Goal: Information Seeking & Learning: Learn about a topic

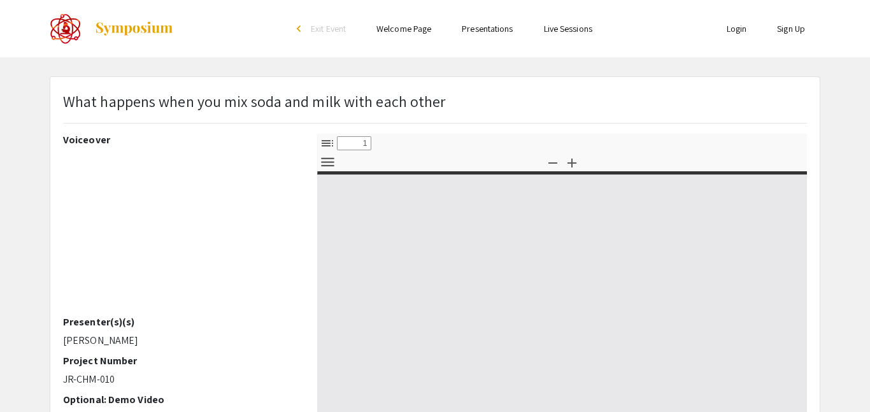
select select "custom"
type input "0"
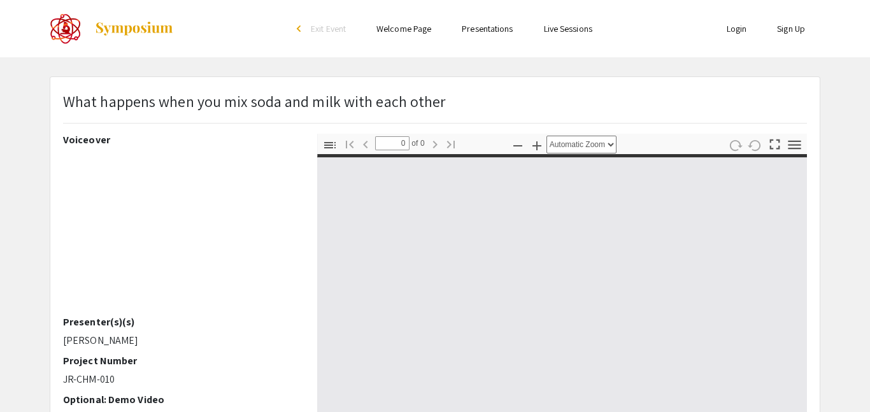
select select "custom"
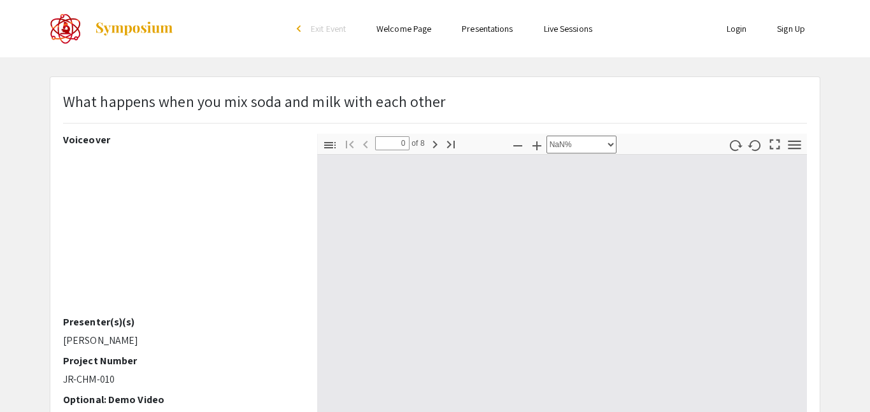
type input "1"
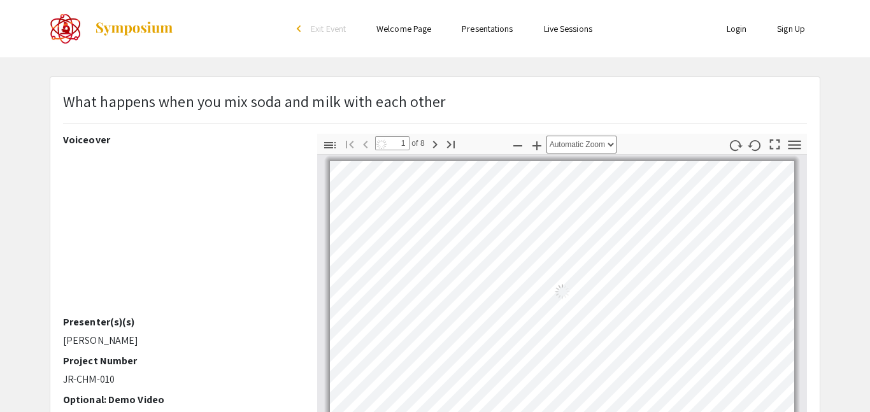
select select "auto"
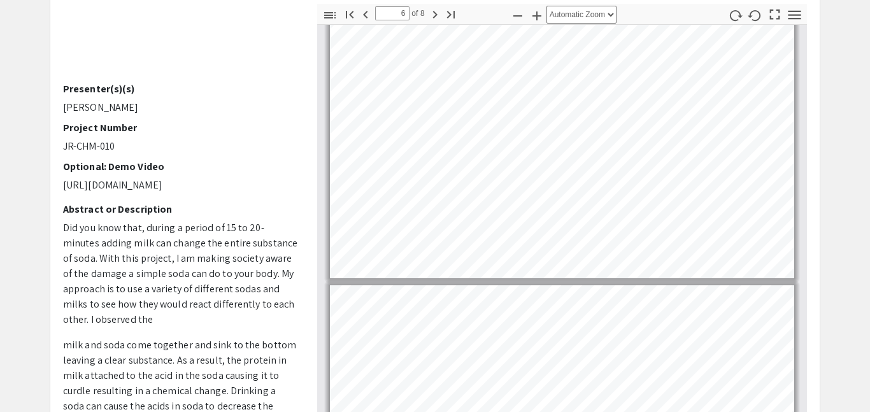
scroll to position [115, 0]
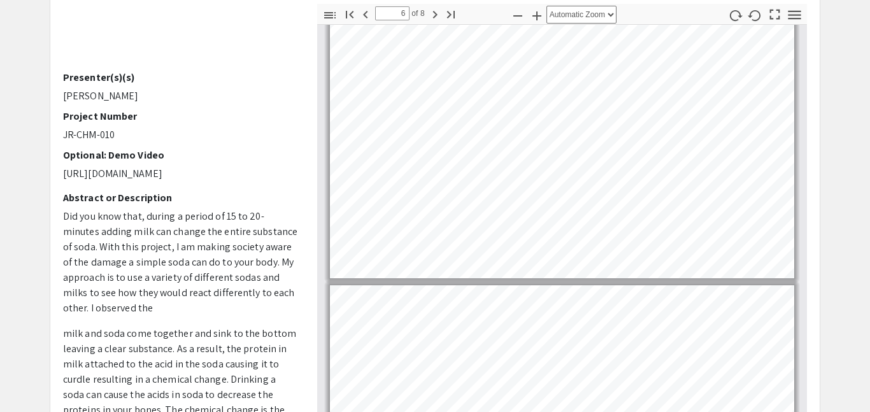
type input "7"
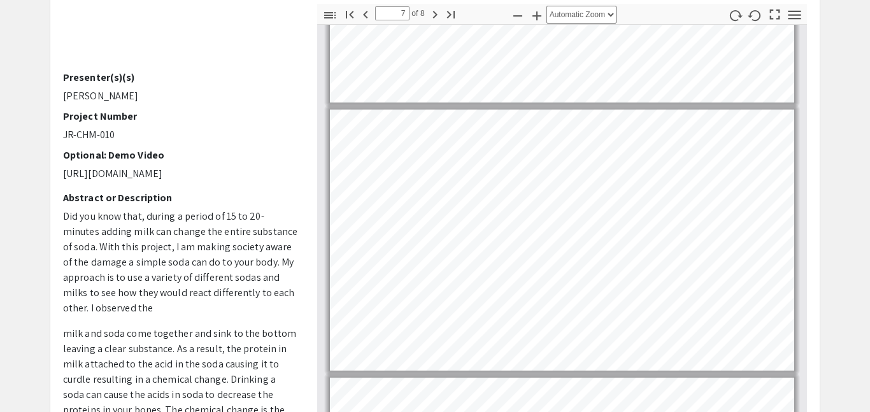
scroll to position [1531, 0]
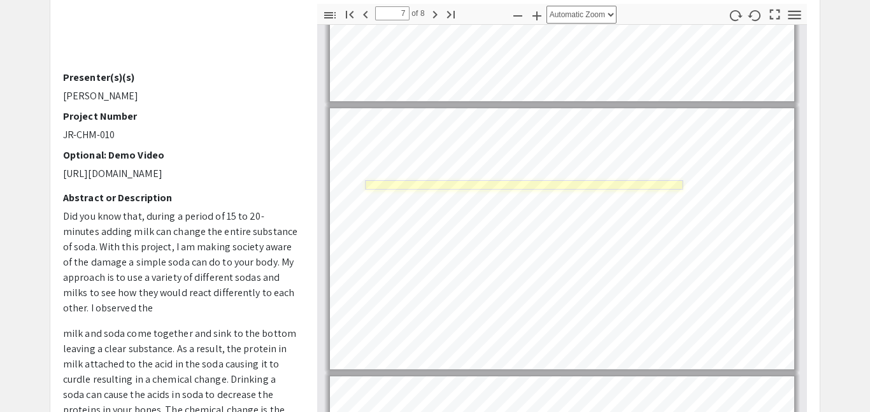
click at [552, 185] on link "Page 7" at bounding box center [524, 185] width 318 height 10
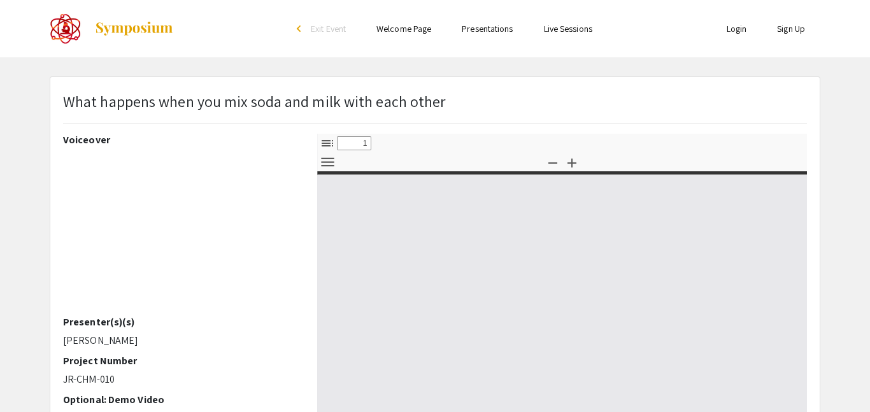
select select "custom"
type input "0"
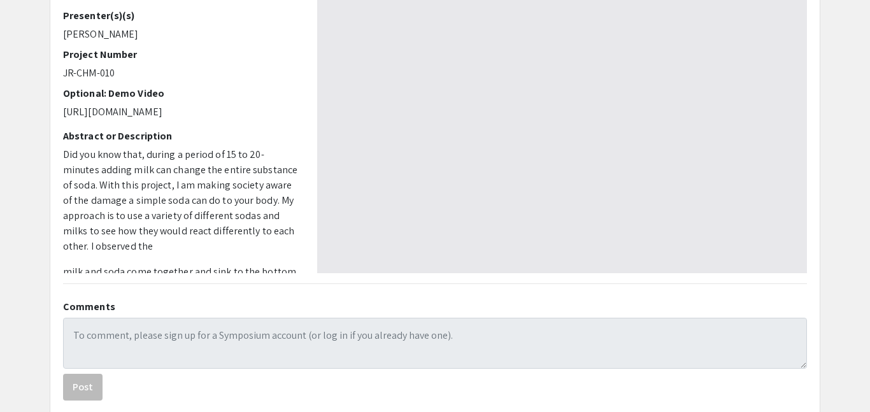
select select "auto"
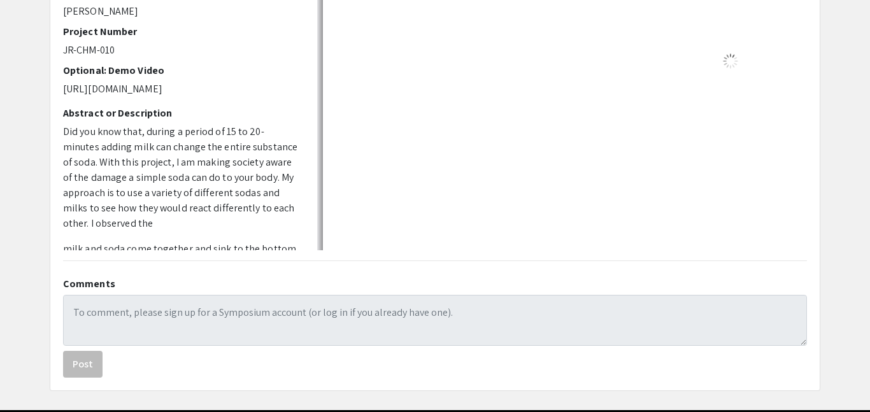
scroll to position [337, 0]
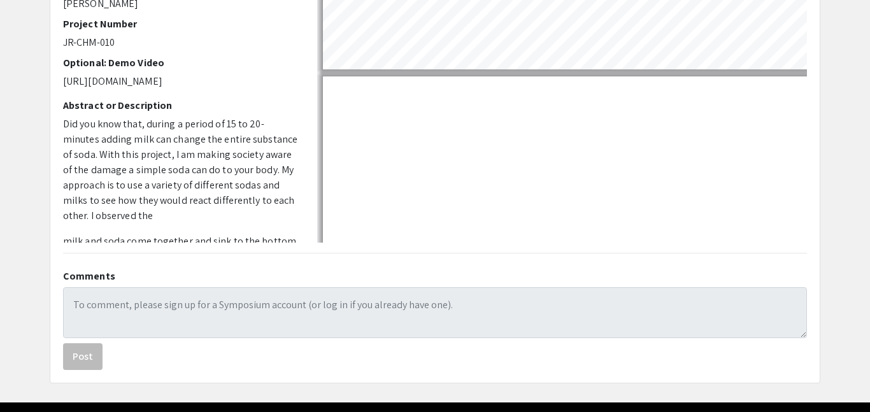
type input "8"
select select "auto"
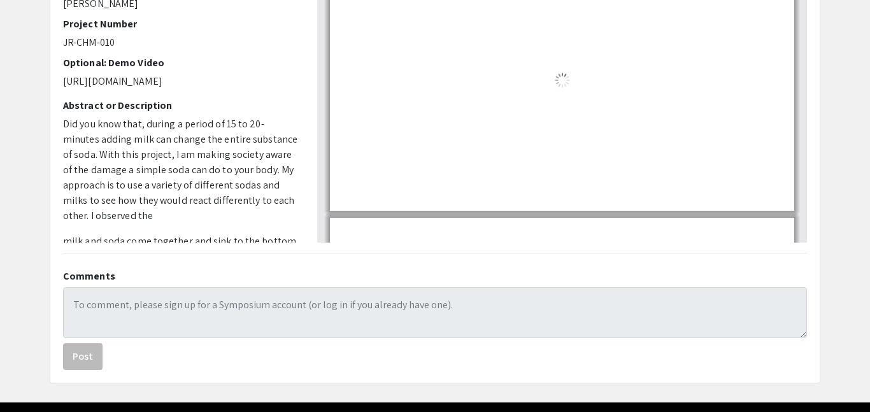
scroll to position [1725, 0]
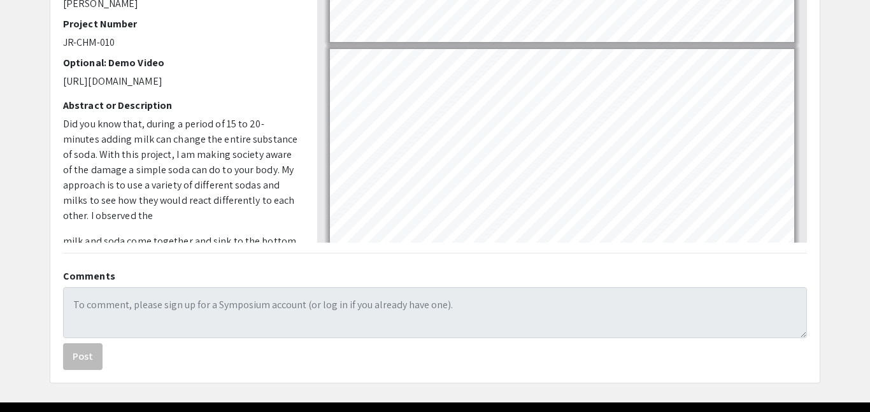
type input "7"
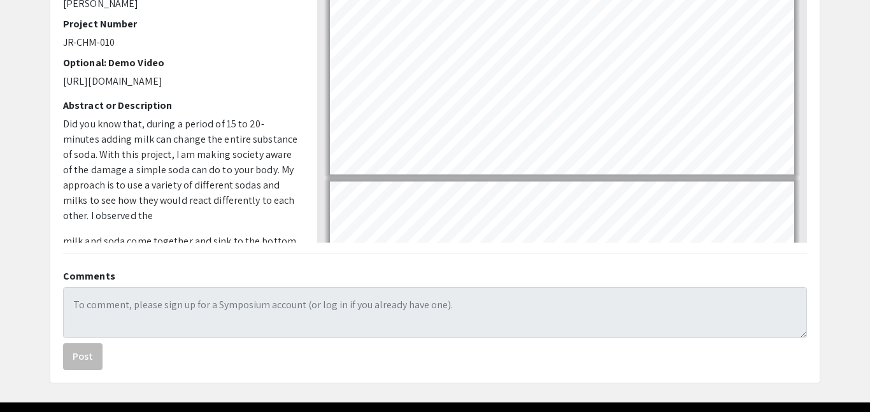
scroll to position [1517, 0]
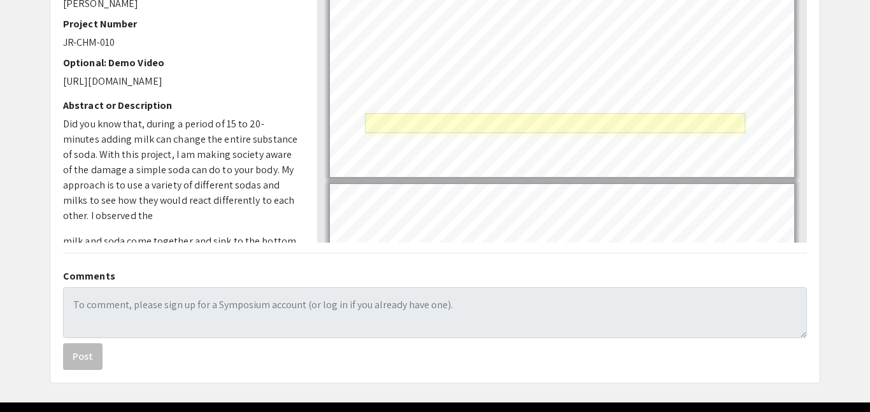
click at [403, 128] on link "Page 7" at bounding box center [555, 123] width 380 height 20
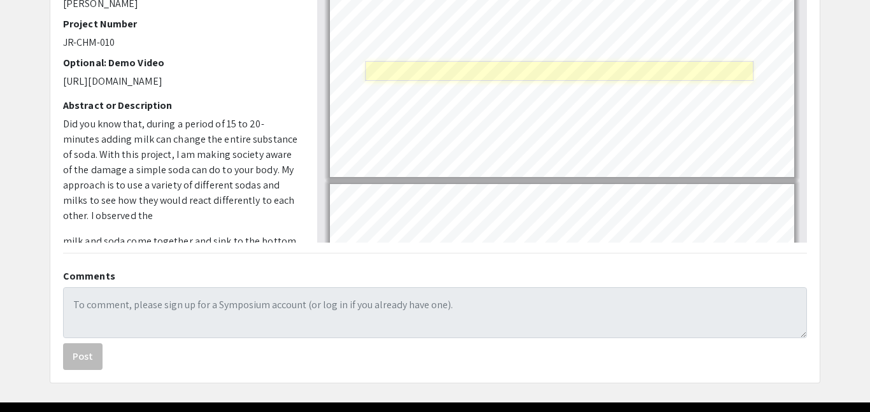
click at [685, 64] on link "Page 7" at bounding box center [559, 71] width 388 height 20
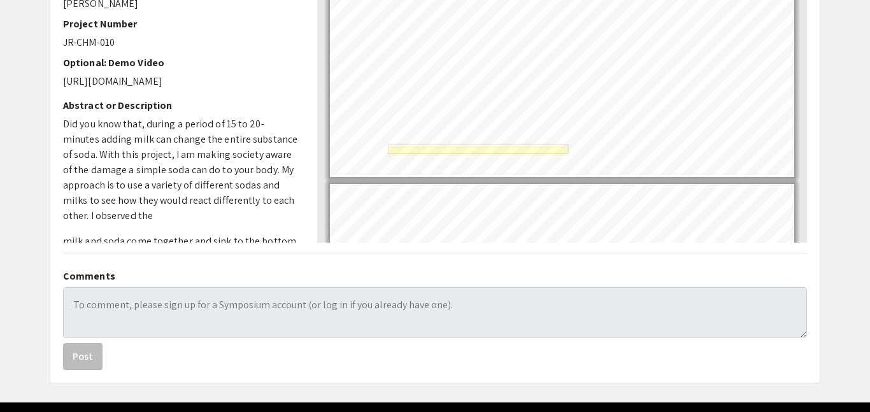
click at [497, 151] on link "Page 7" at bounding box center [478, 150] width 180 height 10
